Goal: Information Seeking & Learning: Learn about a topic

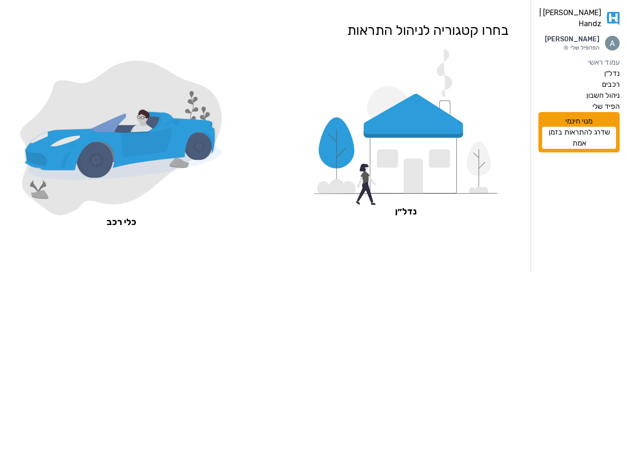
click at [398, 152] on icon at bounding box center [387, 159] width 21 height 18
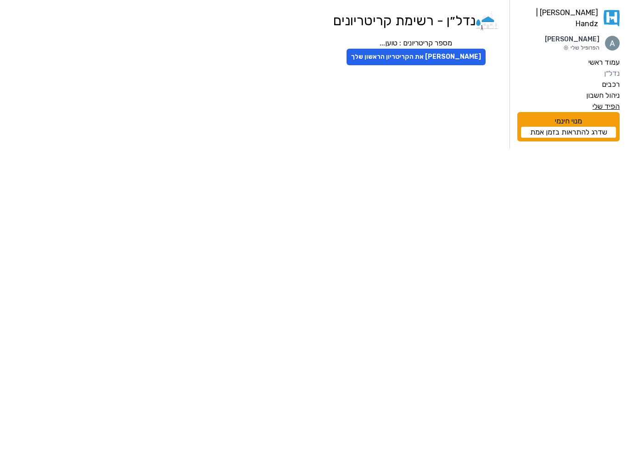
click at [613, 101] on label "הפיד שלי" at bounding box center [606, 106] width 27 height 11
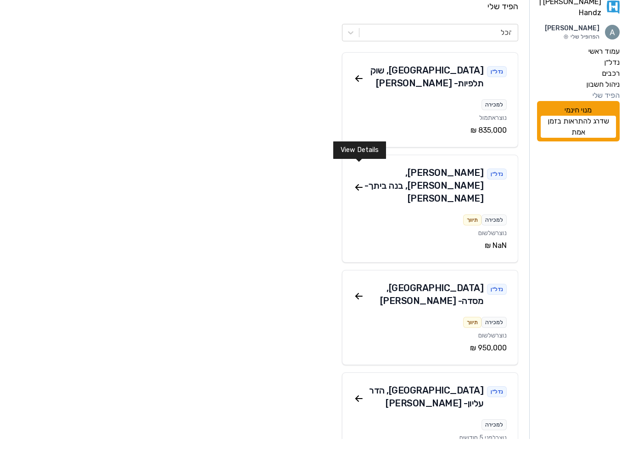
click at [355, 193] on icon at bounding box center [359, 198] width 11 height 11
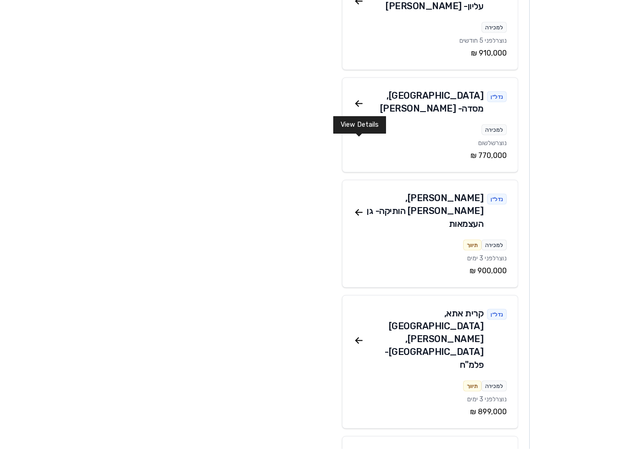
scroll to position [408, 0]
click at [357, 208] on icon at bounding box center [359, 213] width 11 height 11
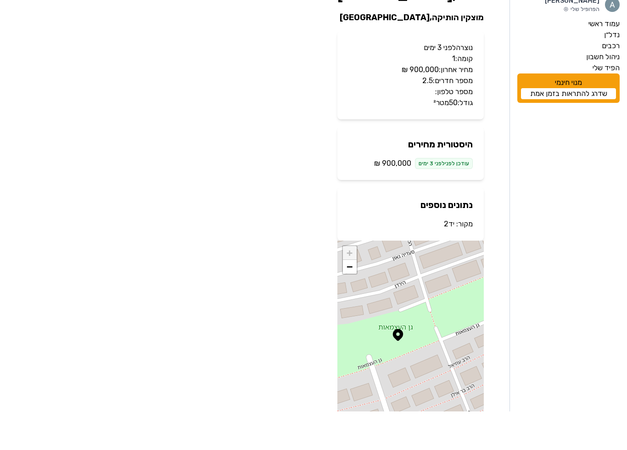
click at [417, 136] on p "גודל: 50 מטר²" at bounding box center [411, 141] width 124 height 11
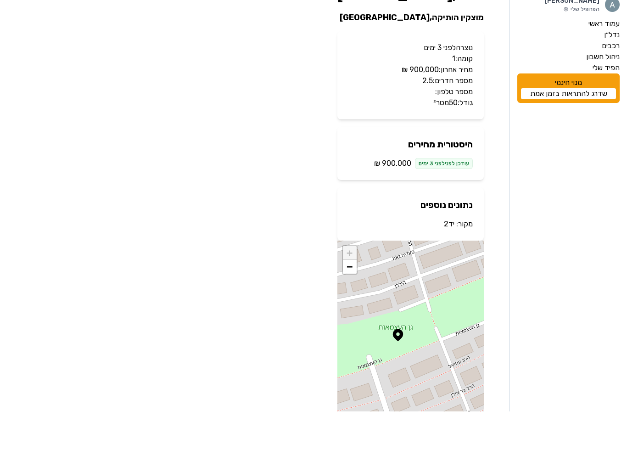
click at [417, 136] on p "גודל: 50 מטר²" at bounding box center [411, 141] width 124 height 11
